Goal: Task Accomplishment & Management: Use online tool/utility

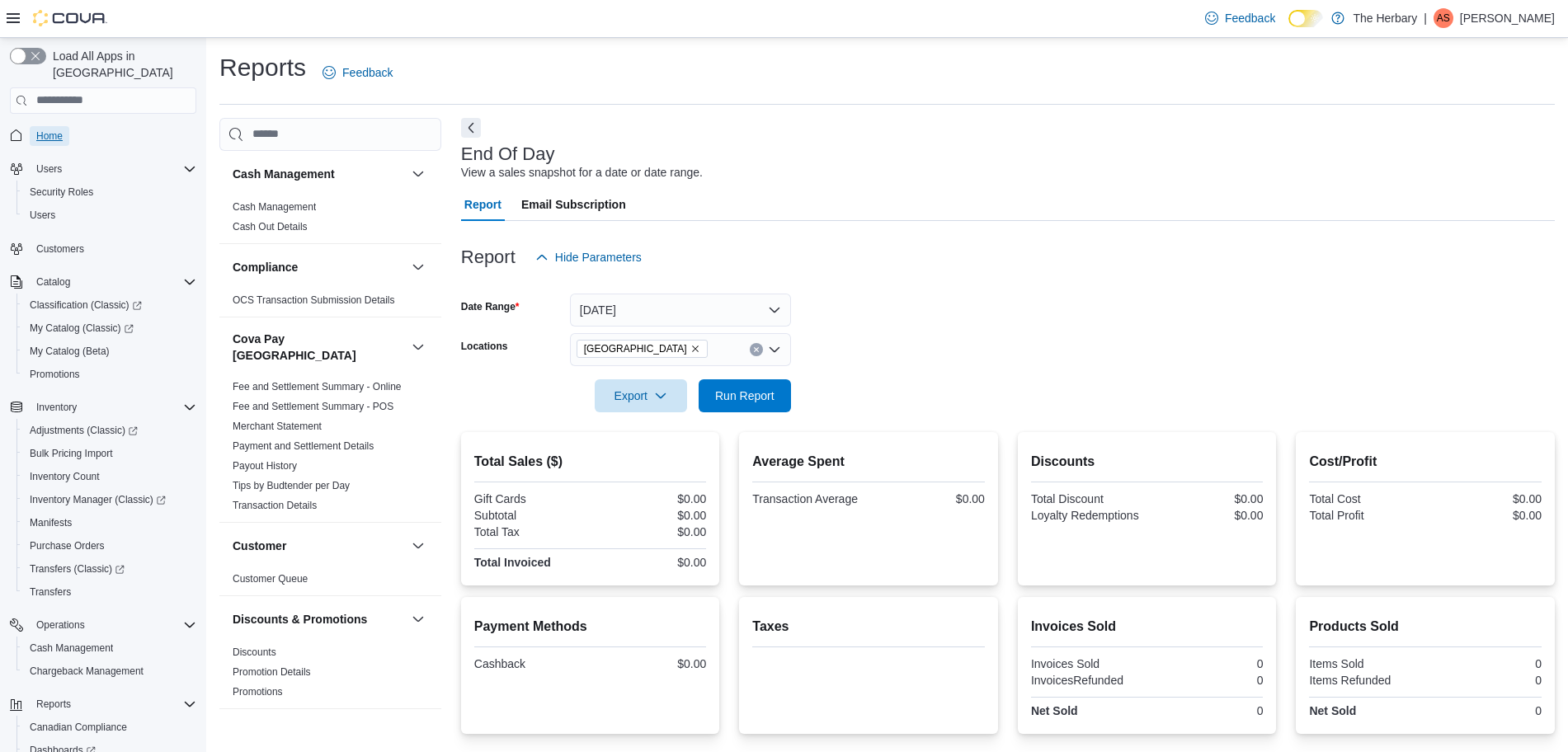
click at [53, 130] on span "Home" at bounding box center [49, 136] width 26 height 14
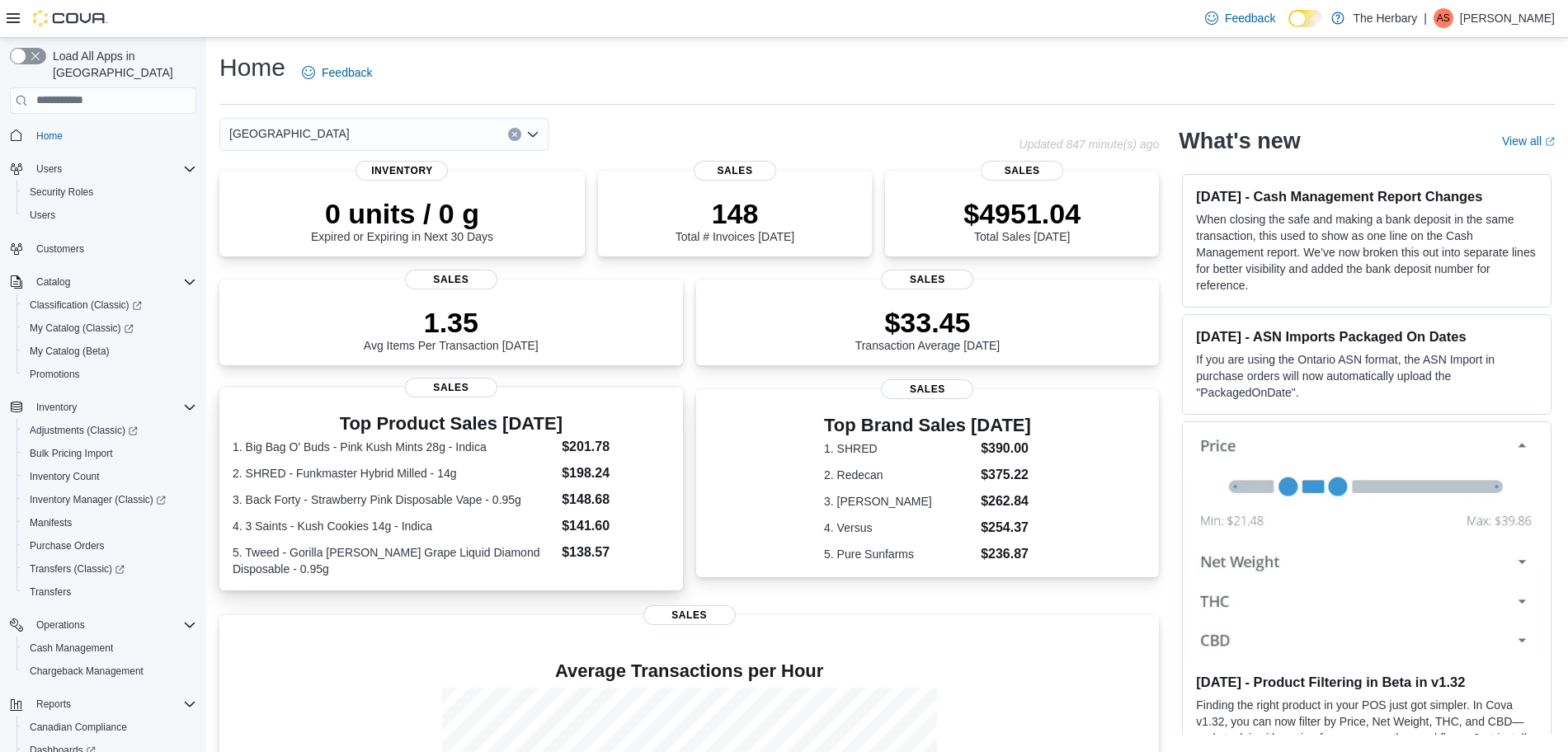
click at [456, 420] on div "Top Product Sales Today 1. Big Bag O' Buds - Pink Kush Mints 28g - Indica $201.…" at bounding box center [451, 492] width 438 height 169
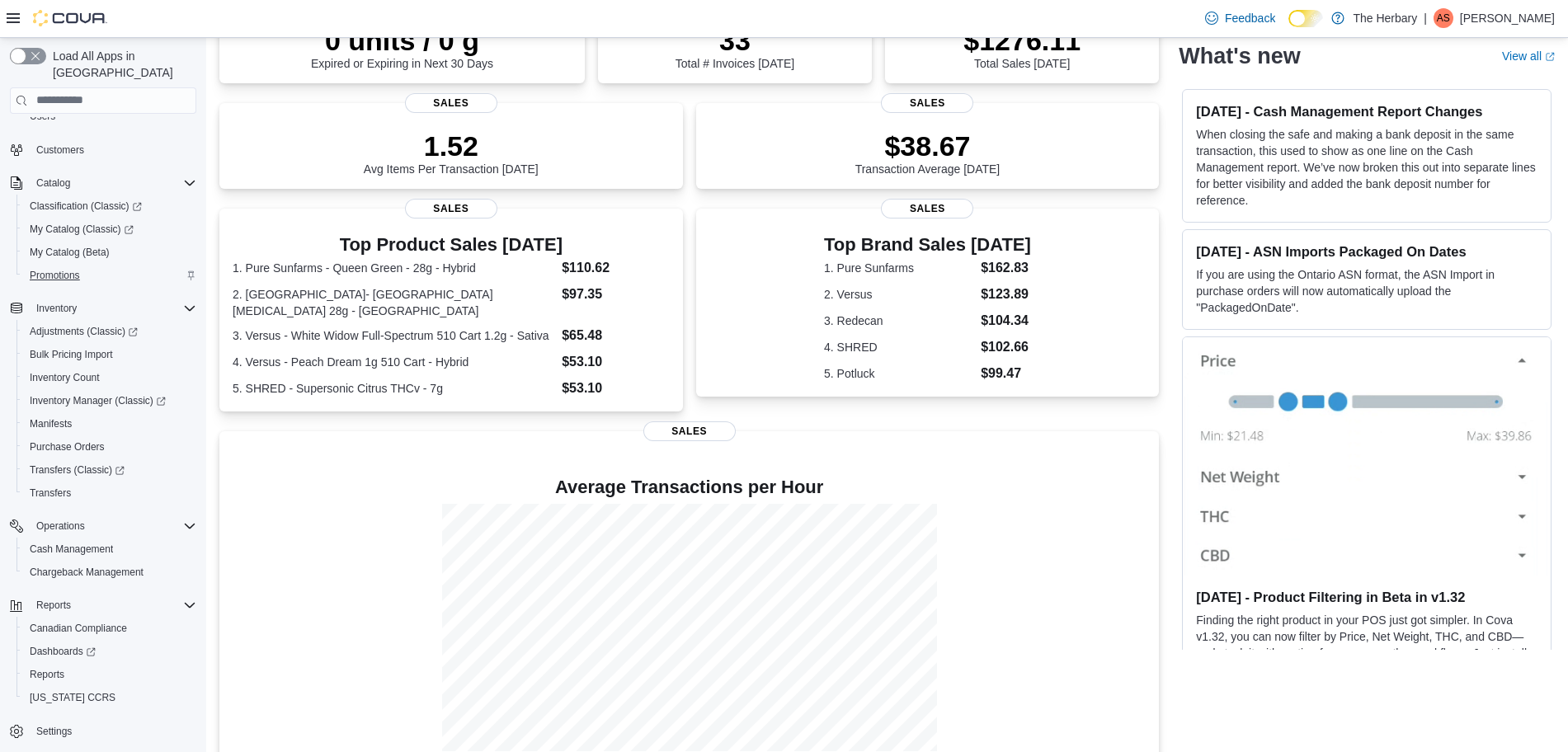
scroll to position [246, 0]
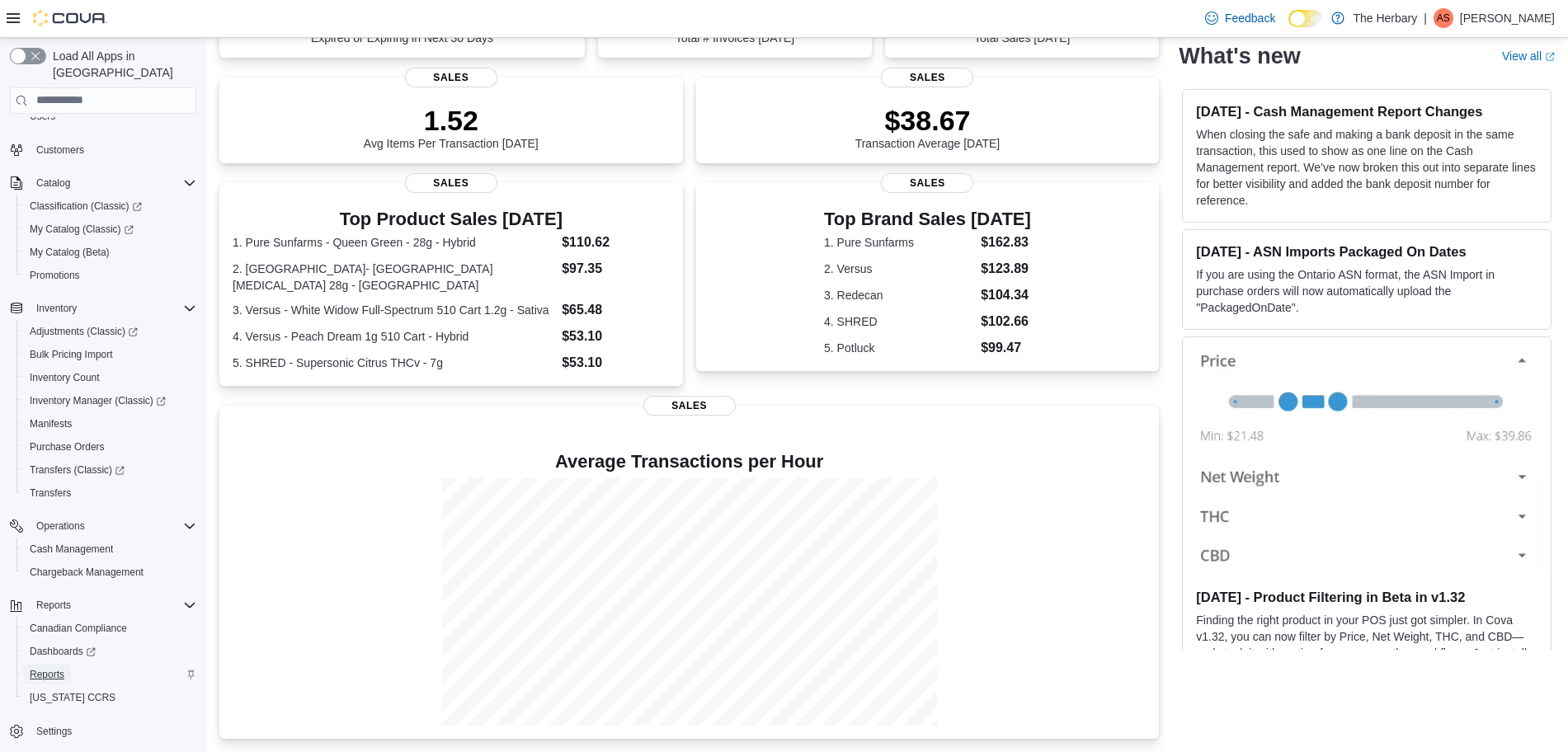
click at [51, 668] on span "Reports" at bounding box center [47, 675] width 35 height 14
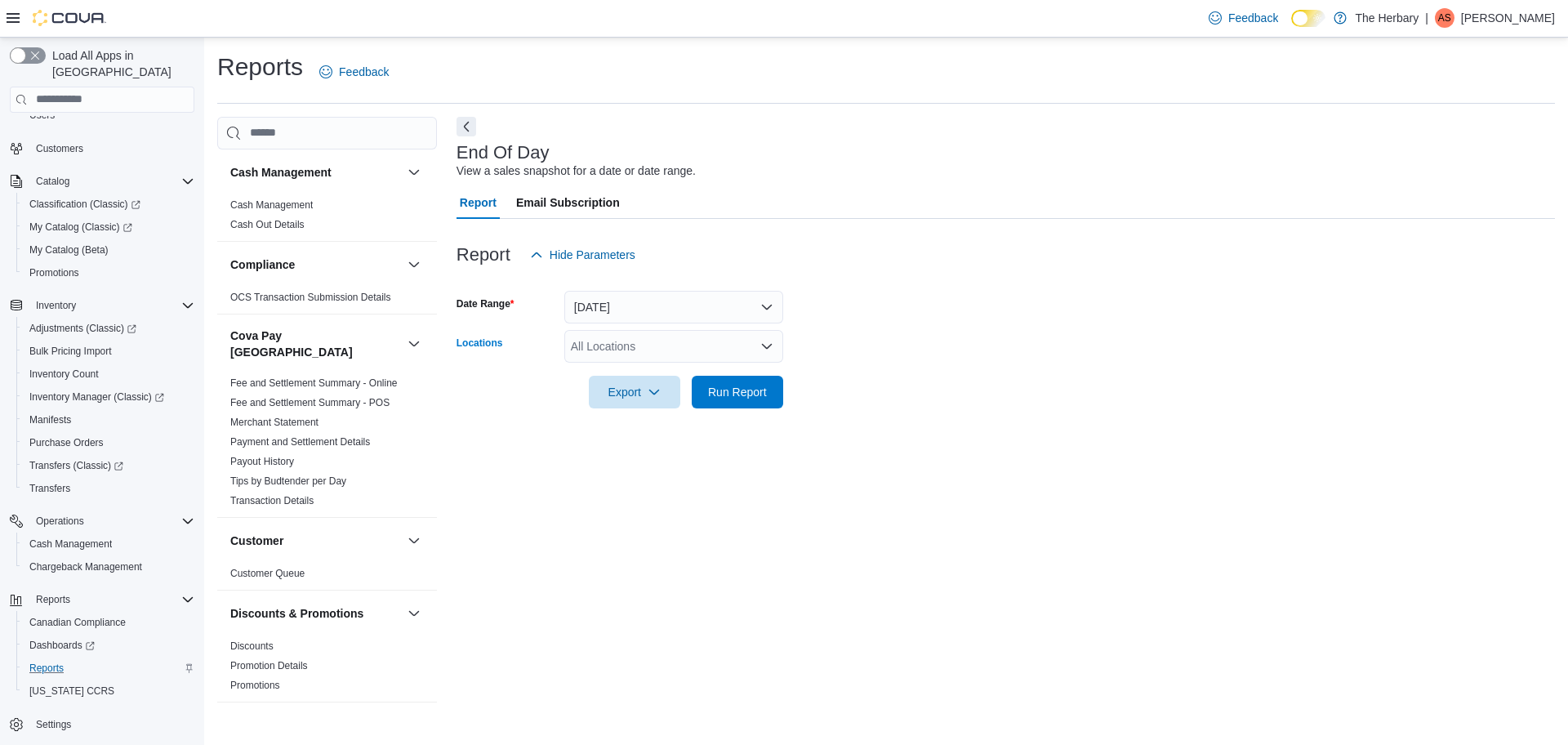
click at [679, 337] on div "All Locations" at bounding box center [674, 346] width 219 height 33
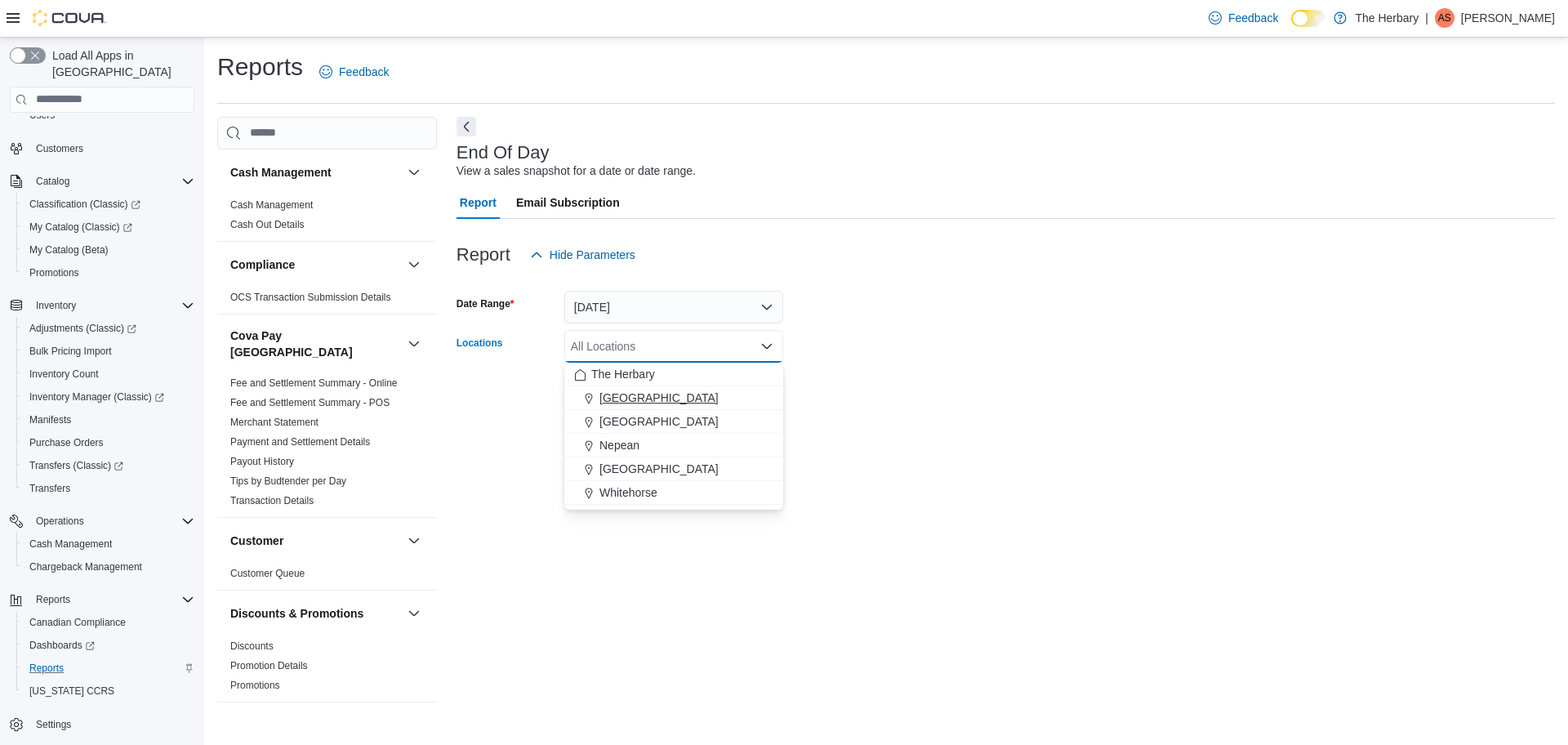
click at [665, 402] on div "[GEOGRAPHIC_DATA]" at bounding box center [674, 398] width 199 height 16
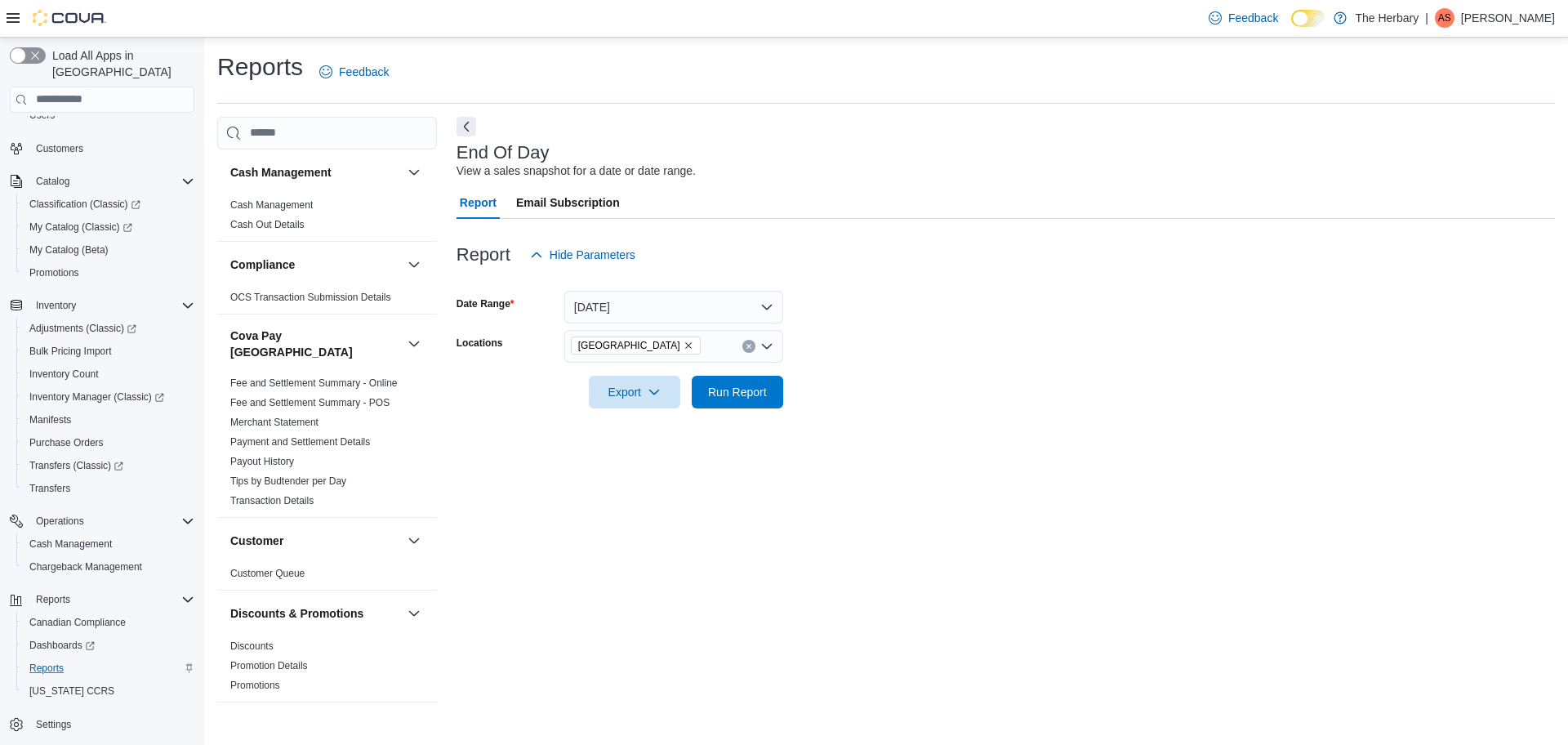
click at [954, 400] on form "Date Range Today Locations Kingston Export Run Report" at bounding box center [1005, 340] width 1098 height 137
click at [751, 398] on span "Run Report" at bounding box center [737, 391] width 59 height 16
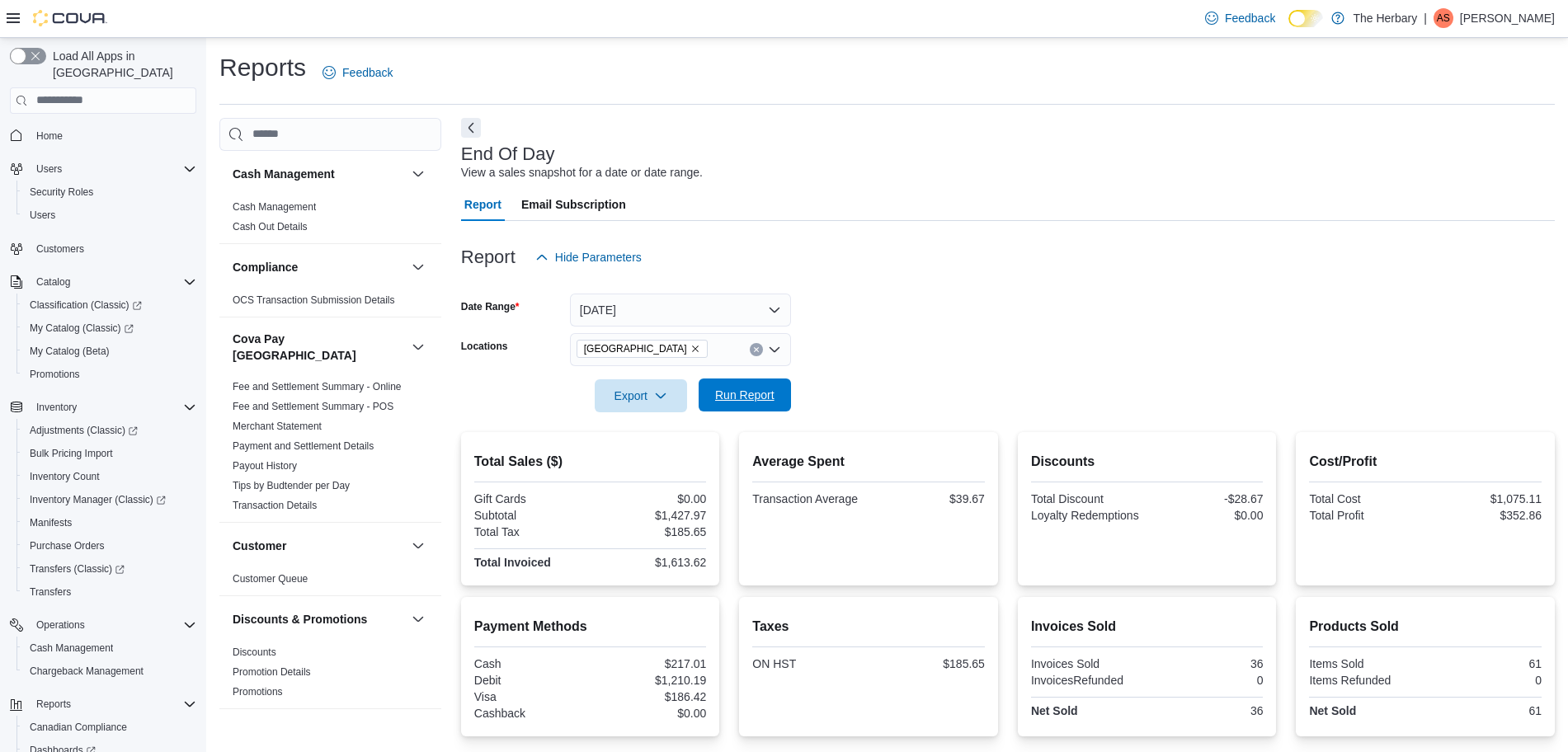
click at [754, 391] on span "Run Report" at bounding box center [745, 395] width 59 height 17
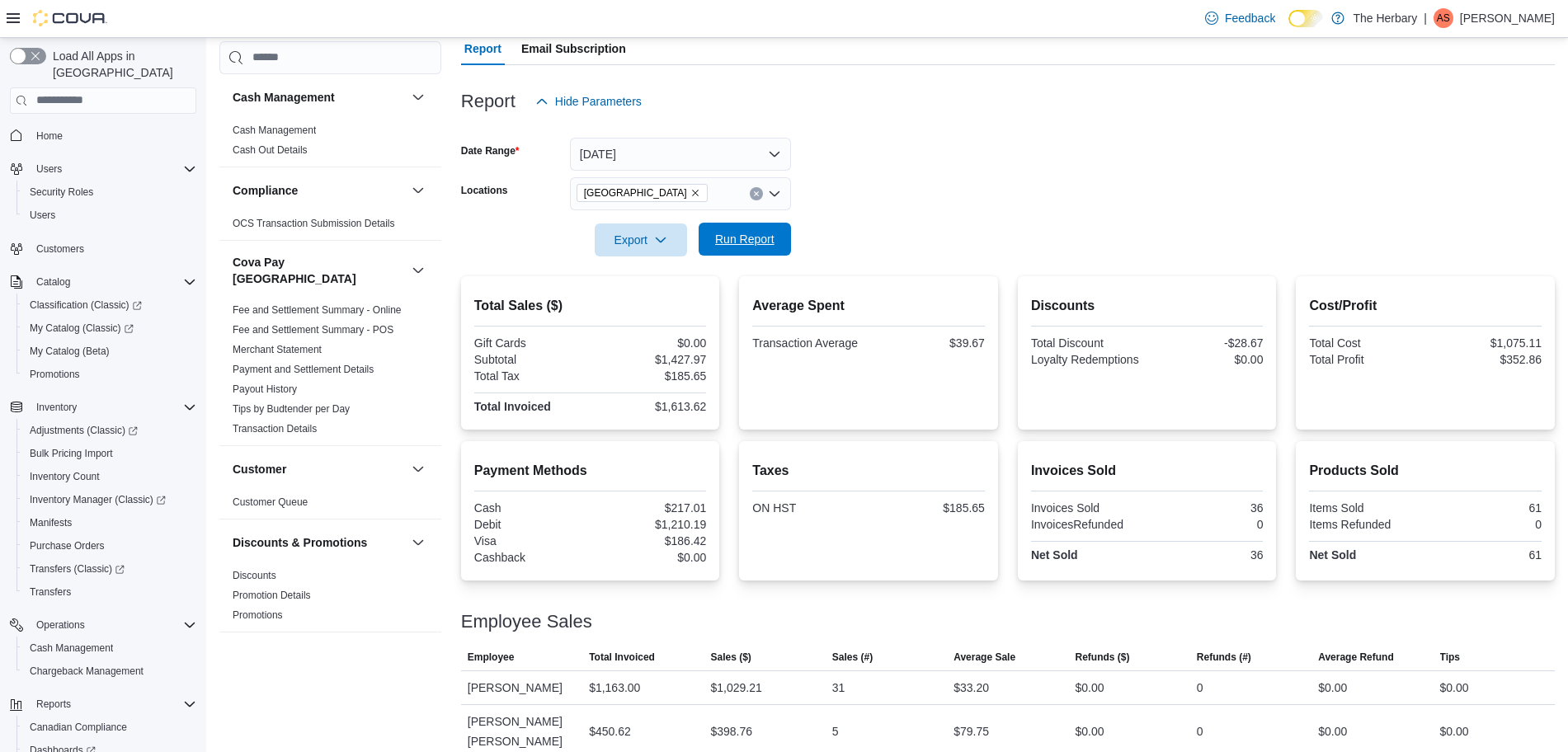
click at [759, 244] on span "Run Report" at bounding box center [745, 239] width 59 height 17
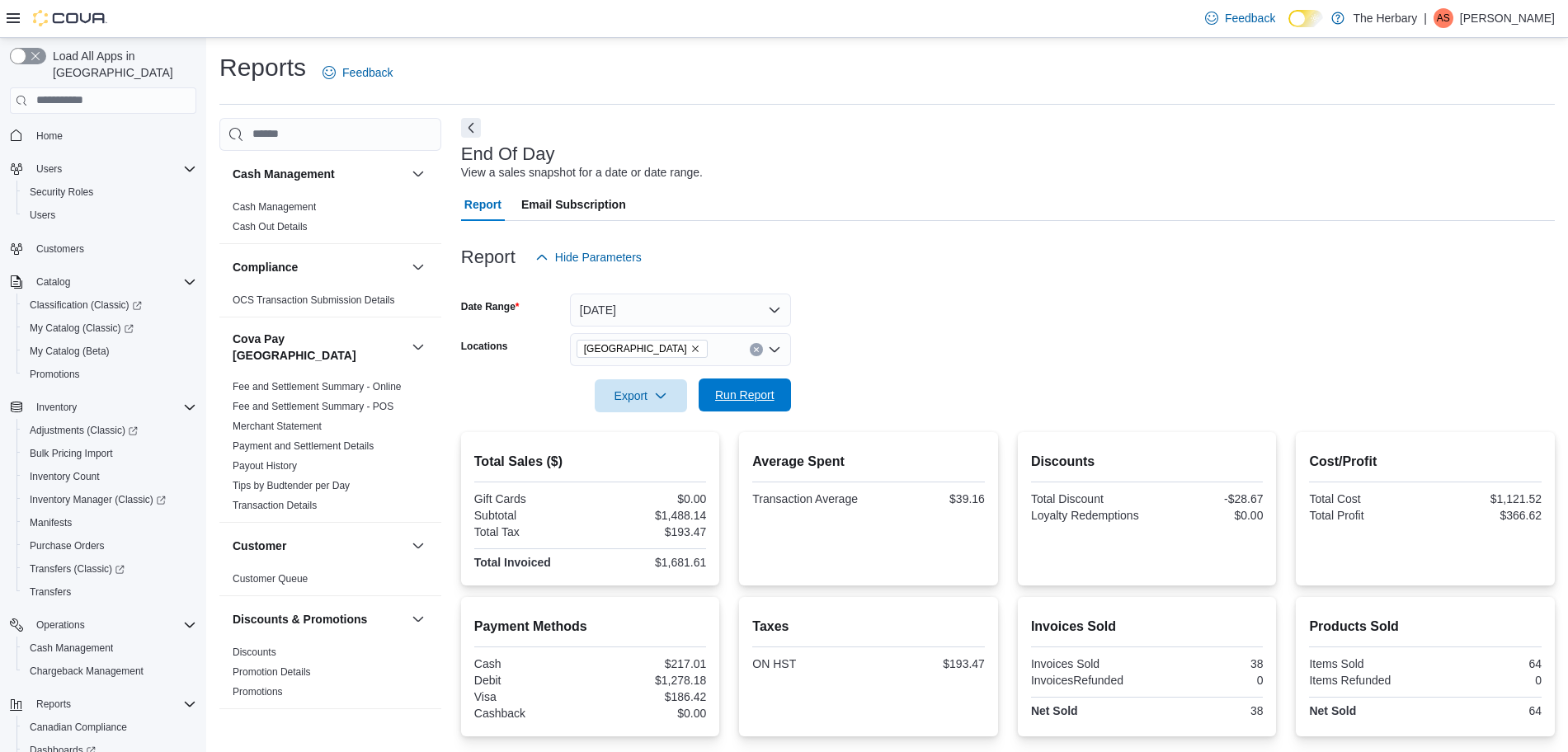
click at [754, 400] on span "Run Report" at bounding box center [745, 395] width 59 height 17
click at [40, 130] on span "Home" at bounding box center [49, 136] width 26 height 14
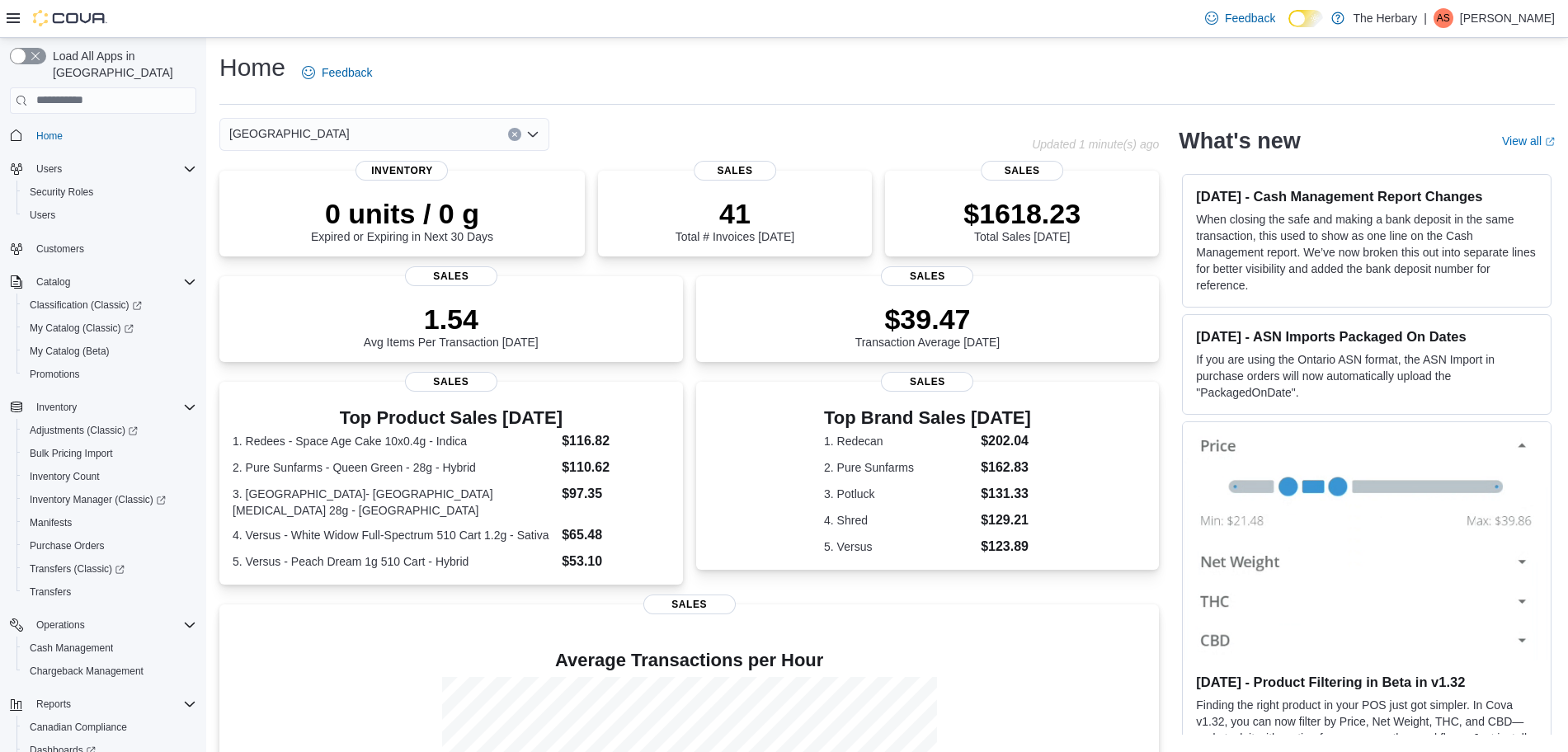
click at [658, 392] on div "0 units / 0 g Expired or Expiring in Next 30 Days Inventory 41 Total # Invoices…" at bounding box center [689, 553] width 939 height 767
